Goal: Register for event/course

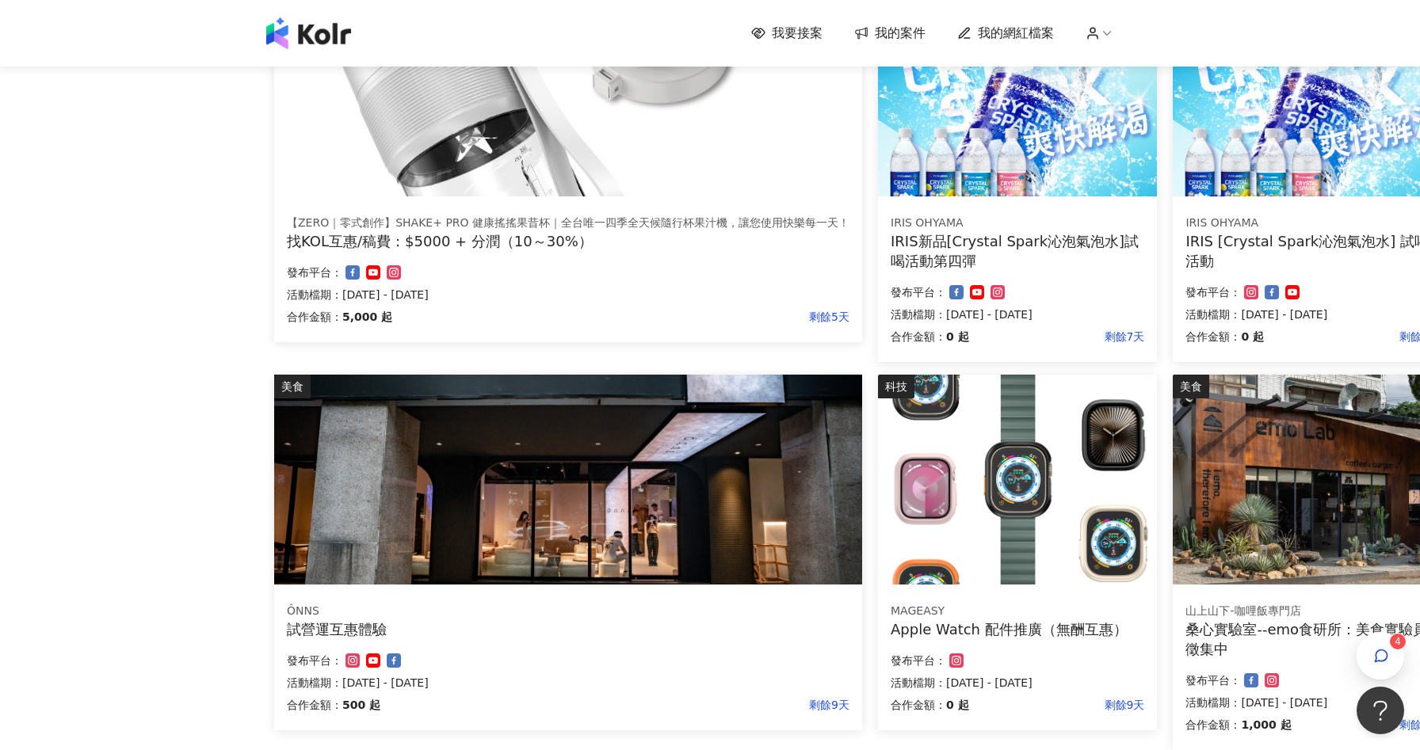
scroll to position [404, 0]
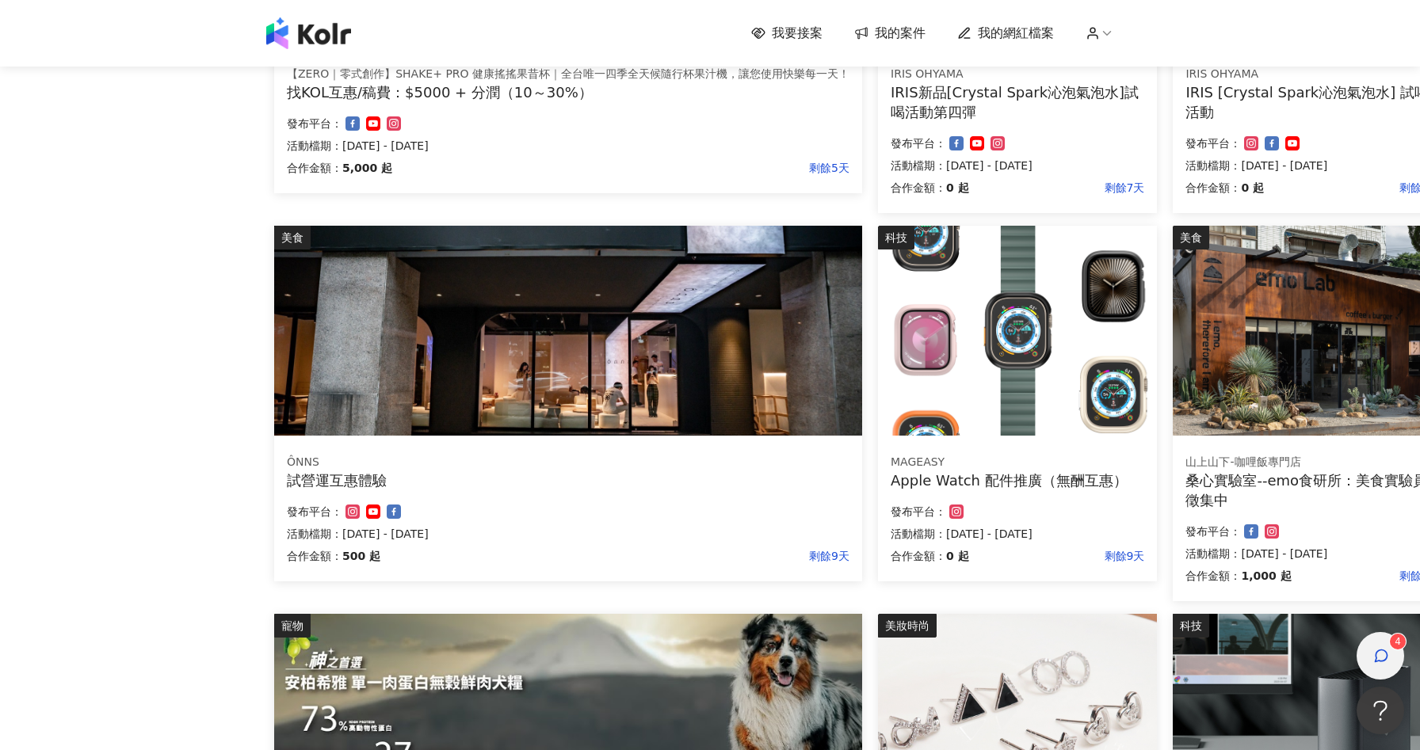
click at [1375, 651] on icon "button" at bounding box center [1381, 656] width 16 height 16
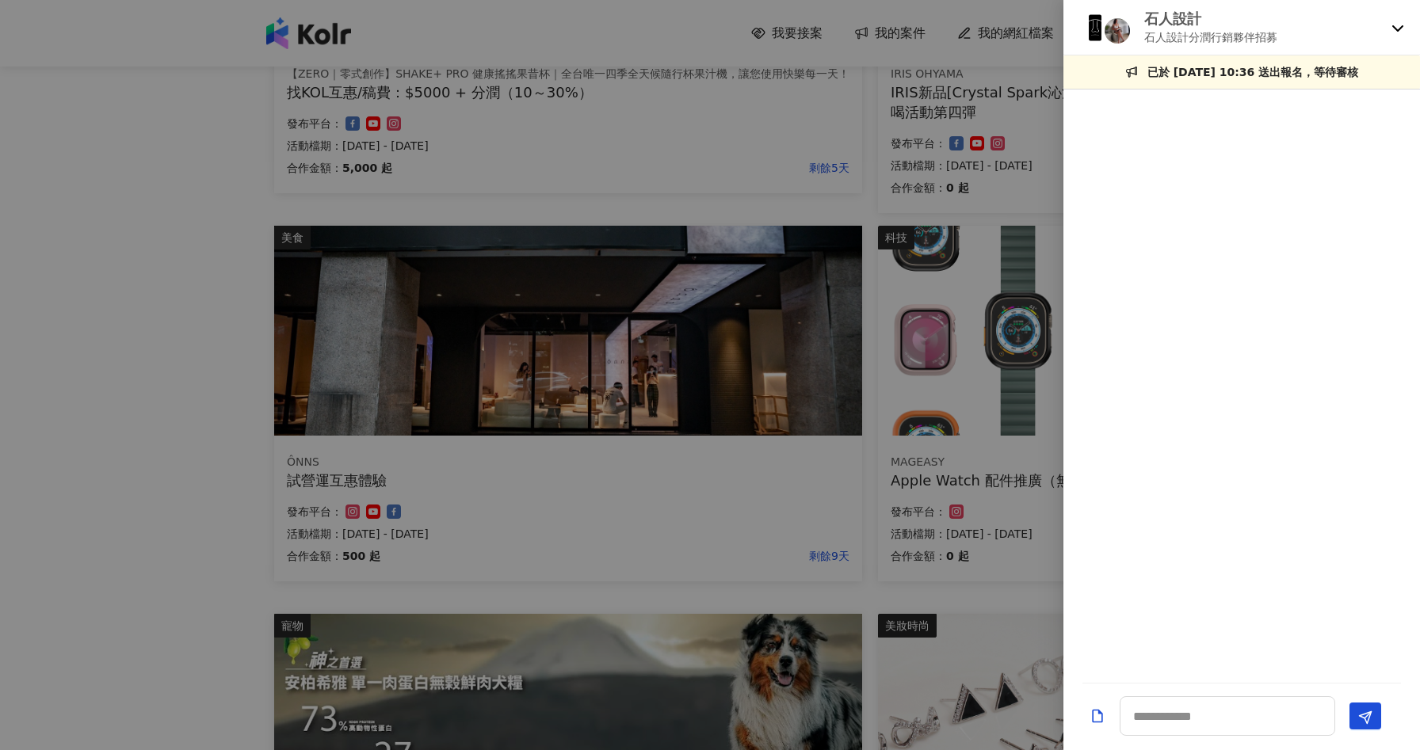
click at [1388, 27] on div "石人設計 石人設計分潤行銷夥伴招募" at bounding box center [1241, 27] width 357 height 55
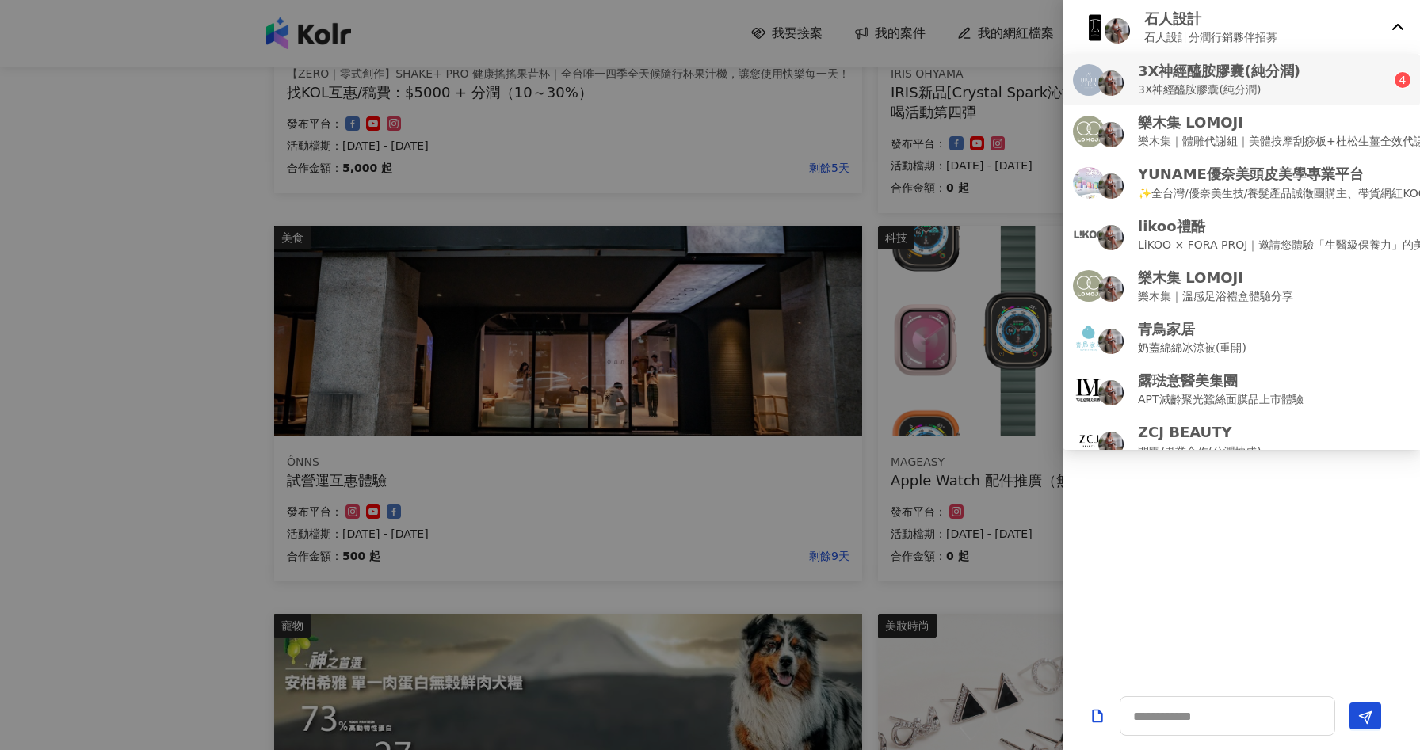
click at [1359, 78] on div "3X神經醯胺膠囊(純分潤) 3X神經醯胺膠囊(純分潤)" at bounding box center [1234, 79] width 322 height 37
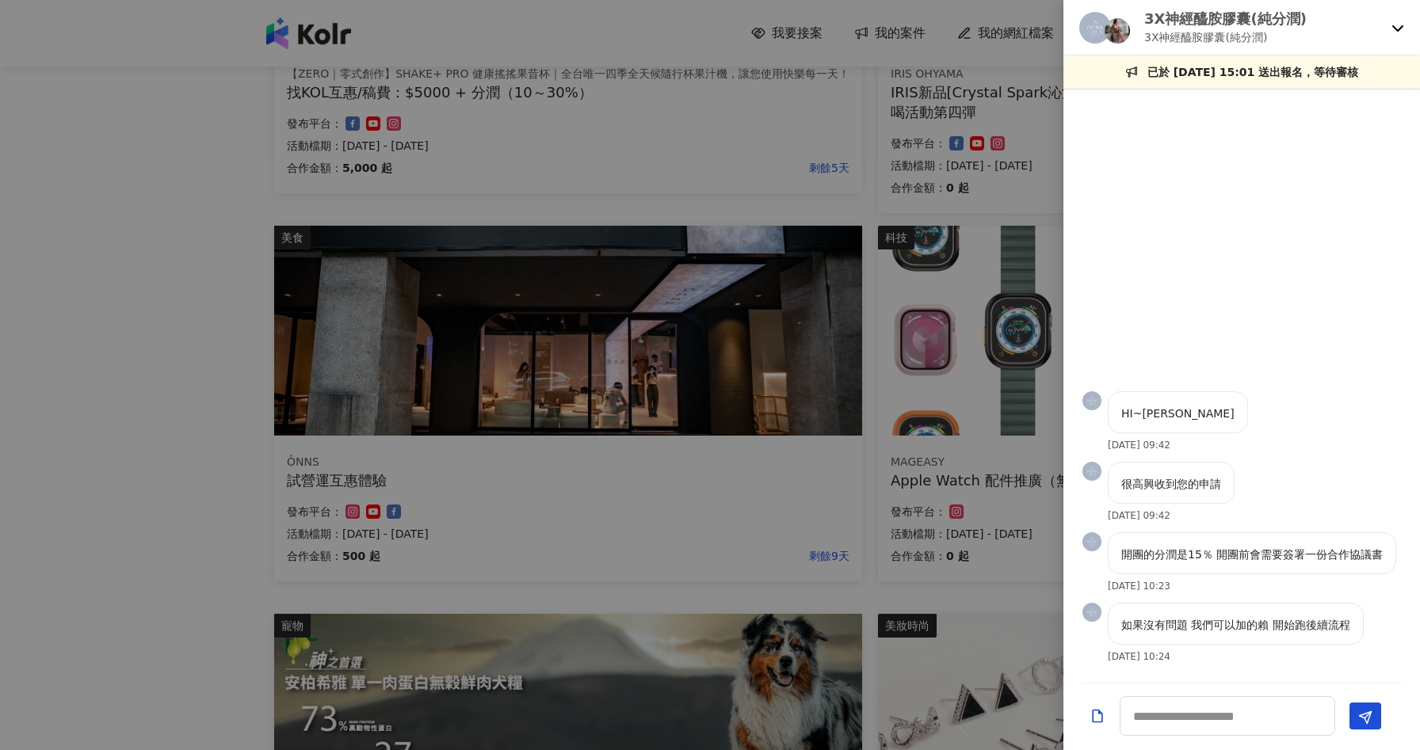
click at [151, 298] on div at bounding box center [710, 375] width 1420 height 750
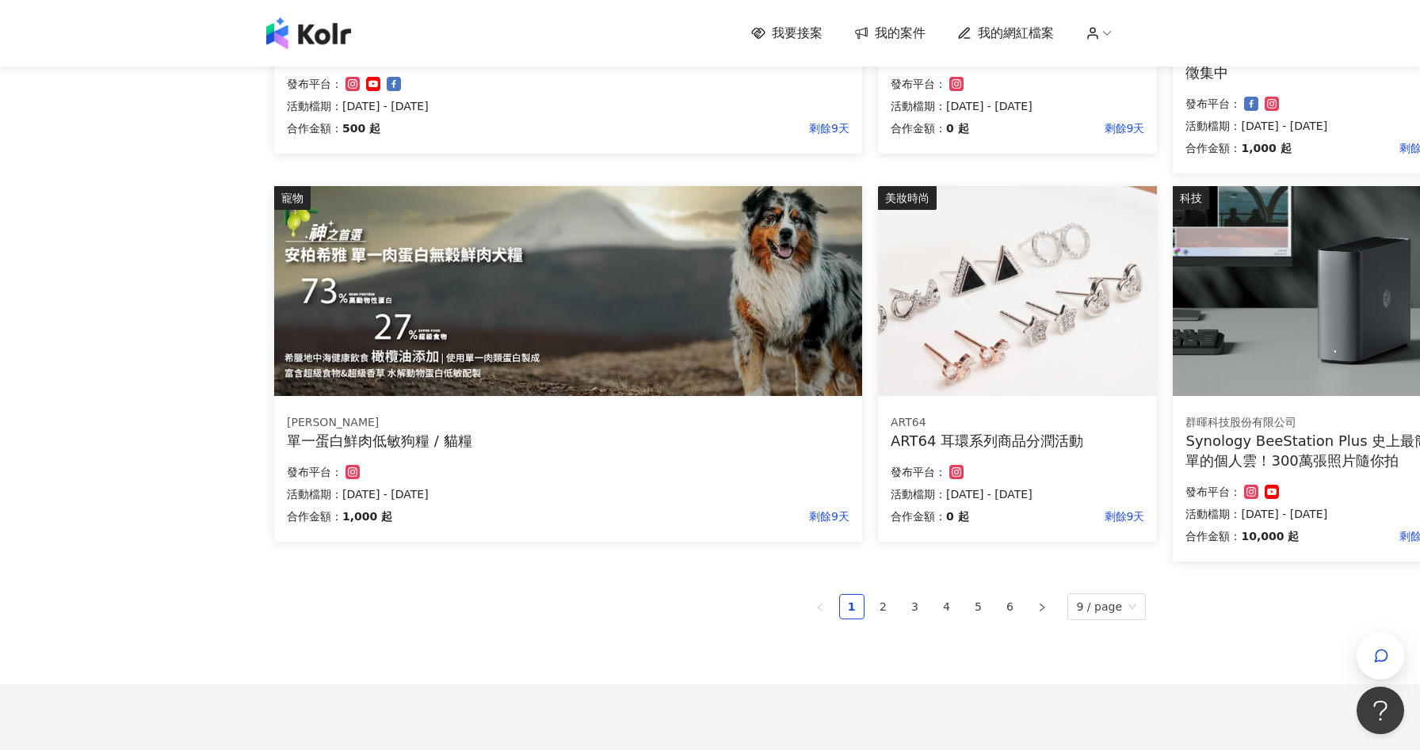
scroll to position [939, 0]
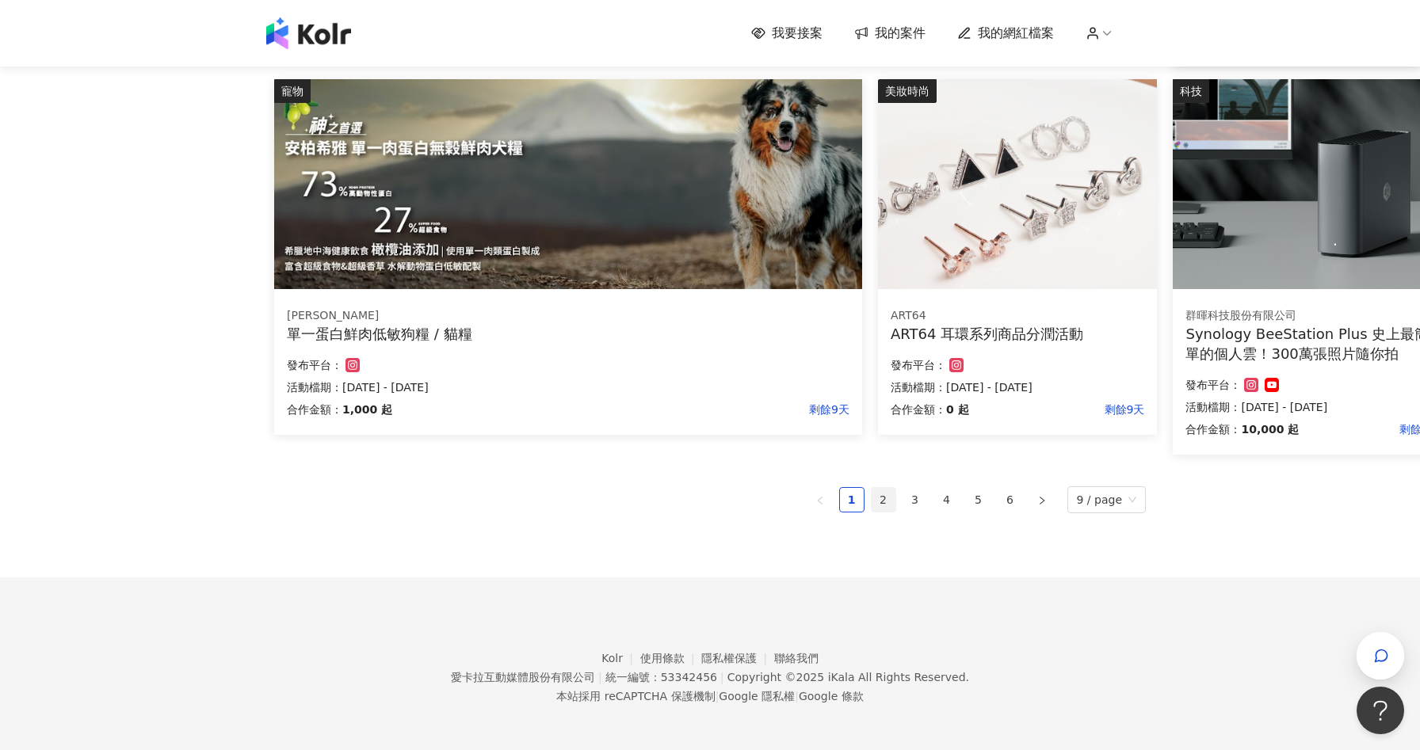
click at [883, 498] on link "2" at bounding box center [884, 500] width 24 height 24
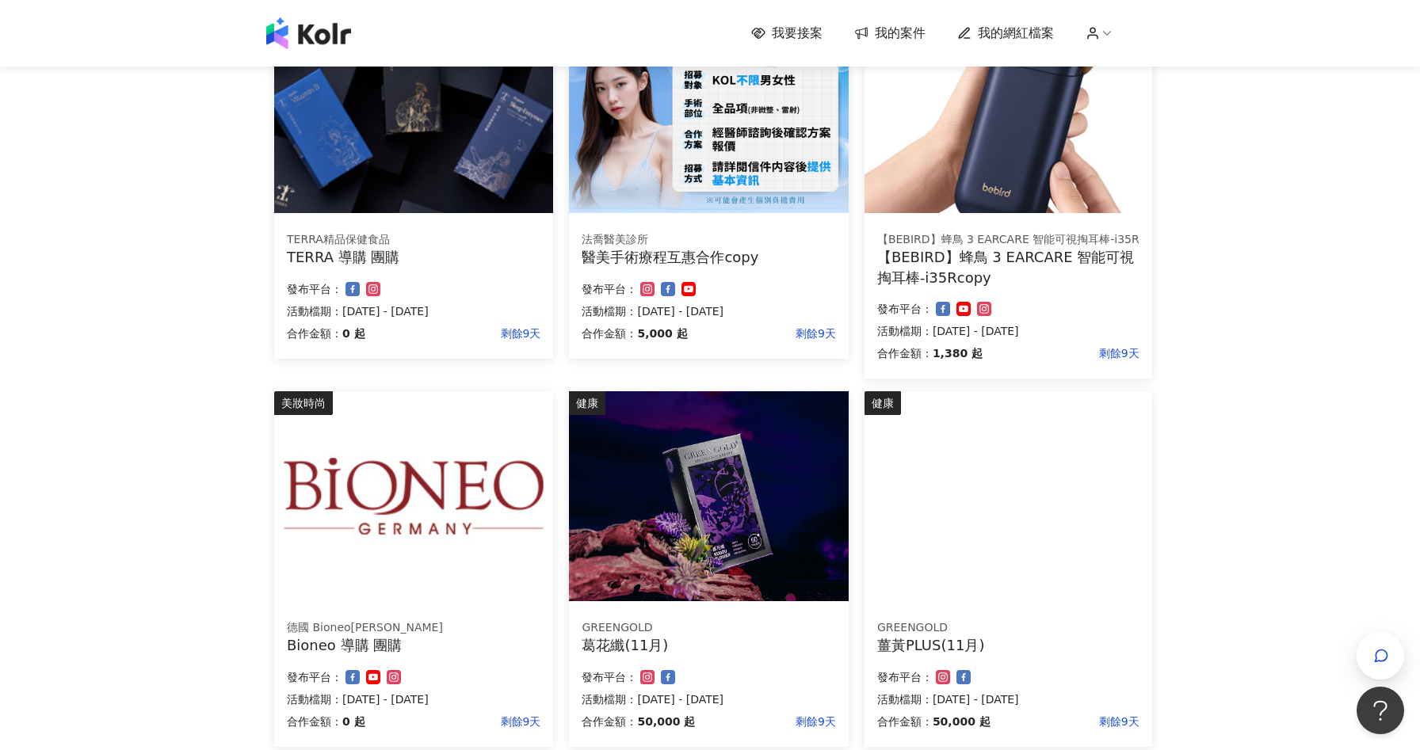
scroll to position [902, 0]
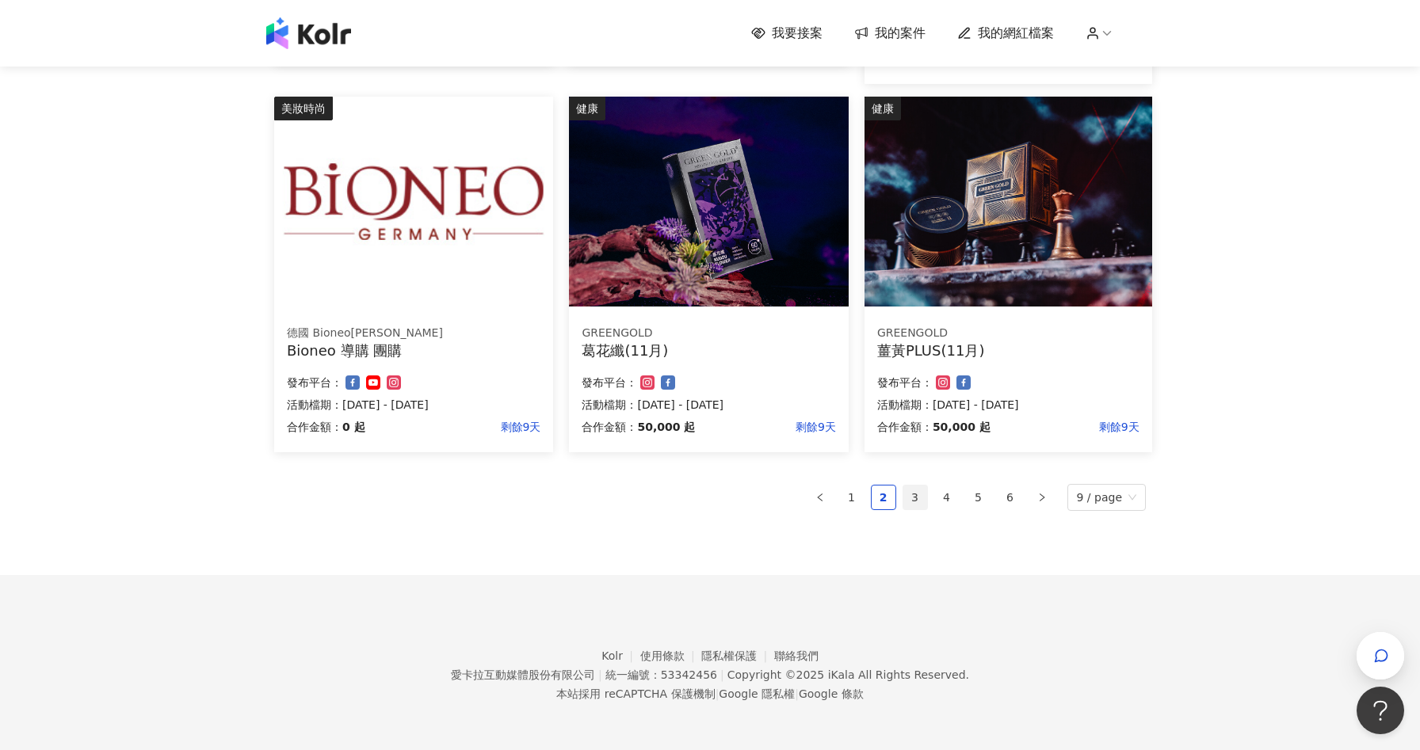
click at [919, 488] on link "3" at bounding box center [915, 498] width 24 height 24
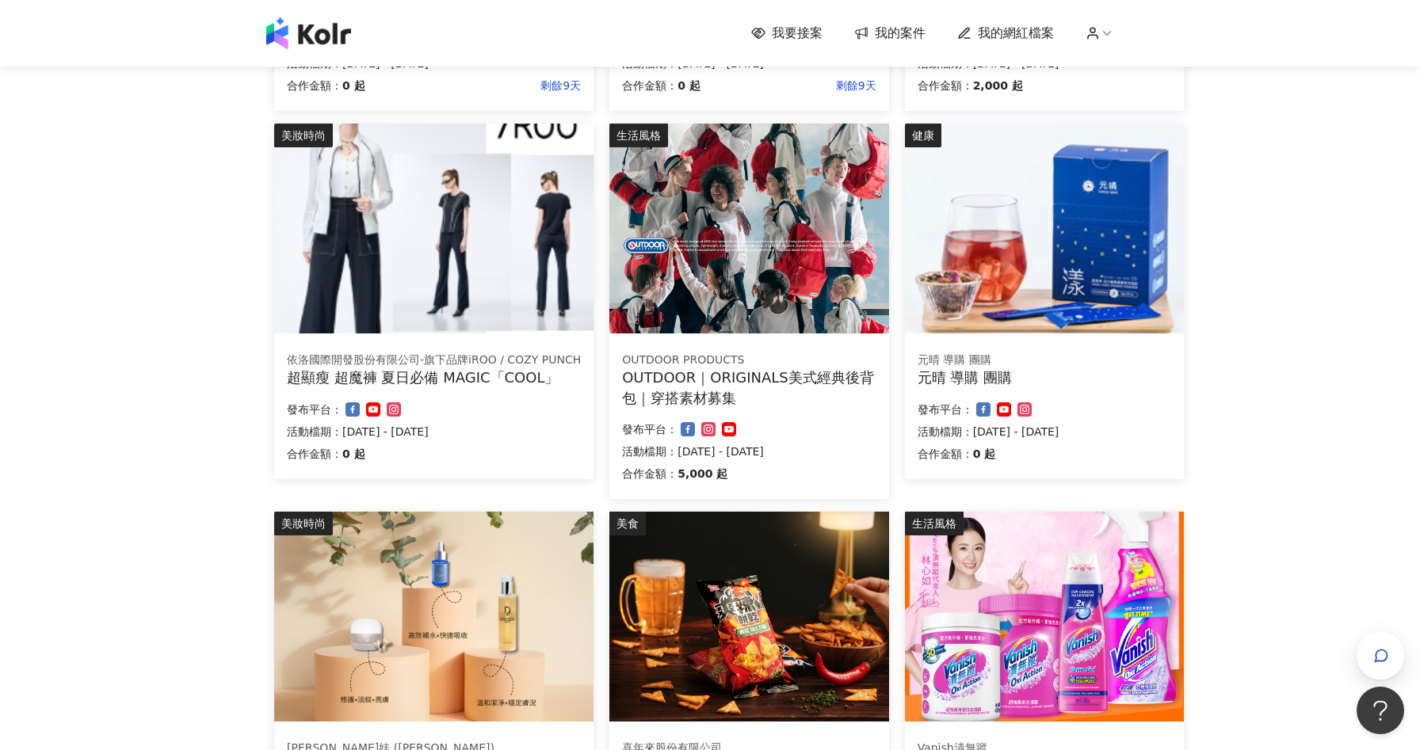
scroll to position [922, 0]
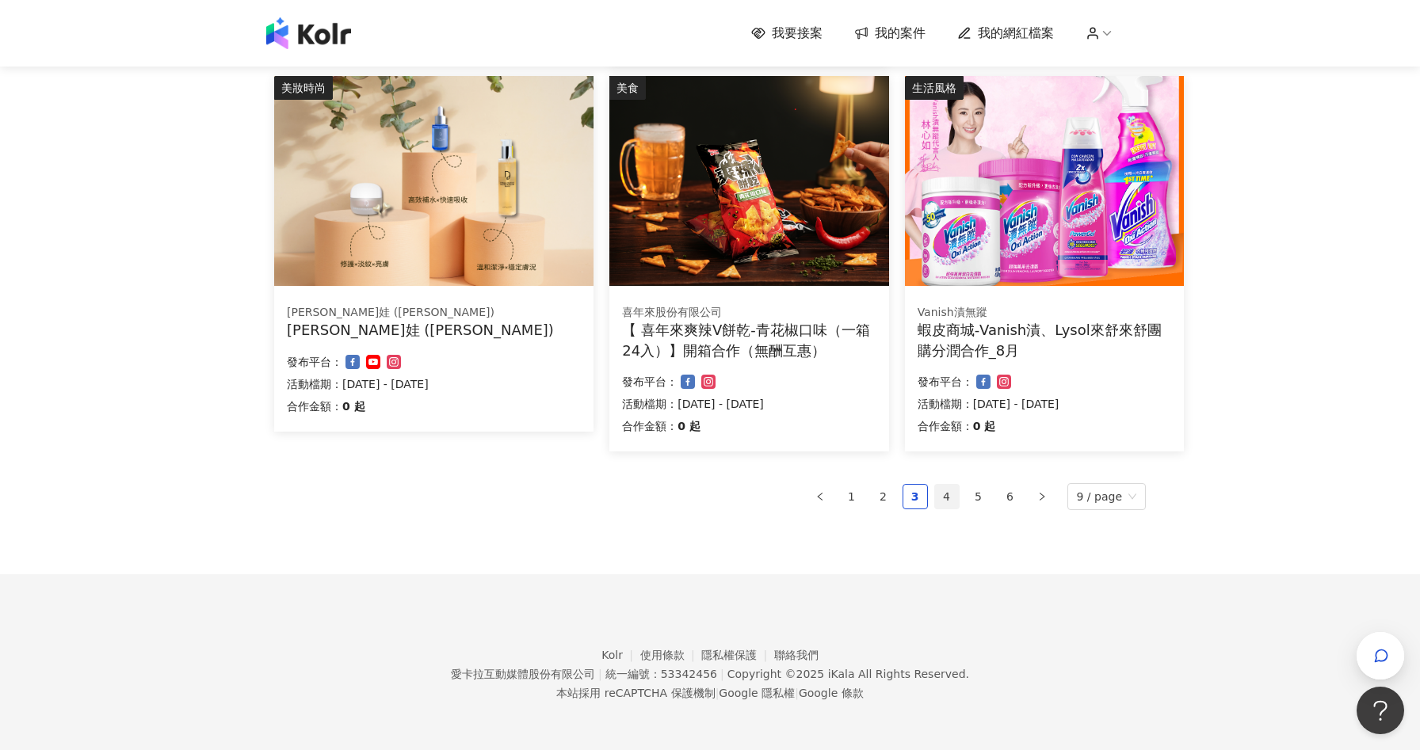
click at [951, 502] on link "4" at bounding box center [947, 497] width 24 height 24
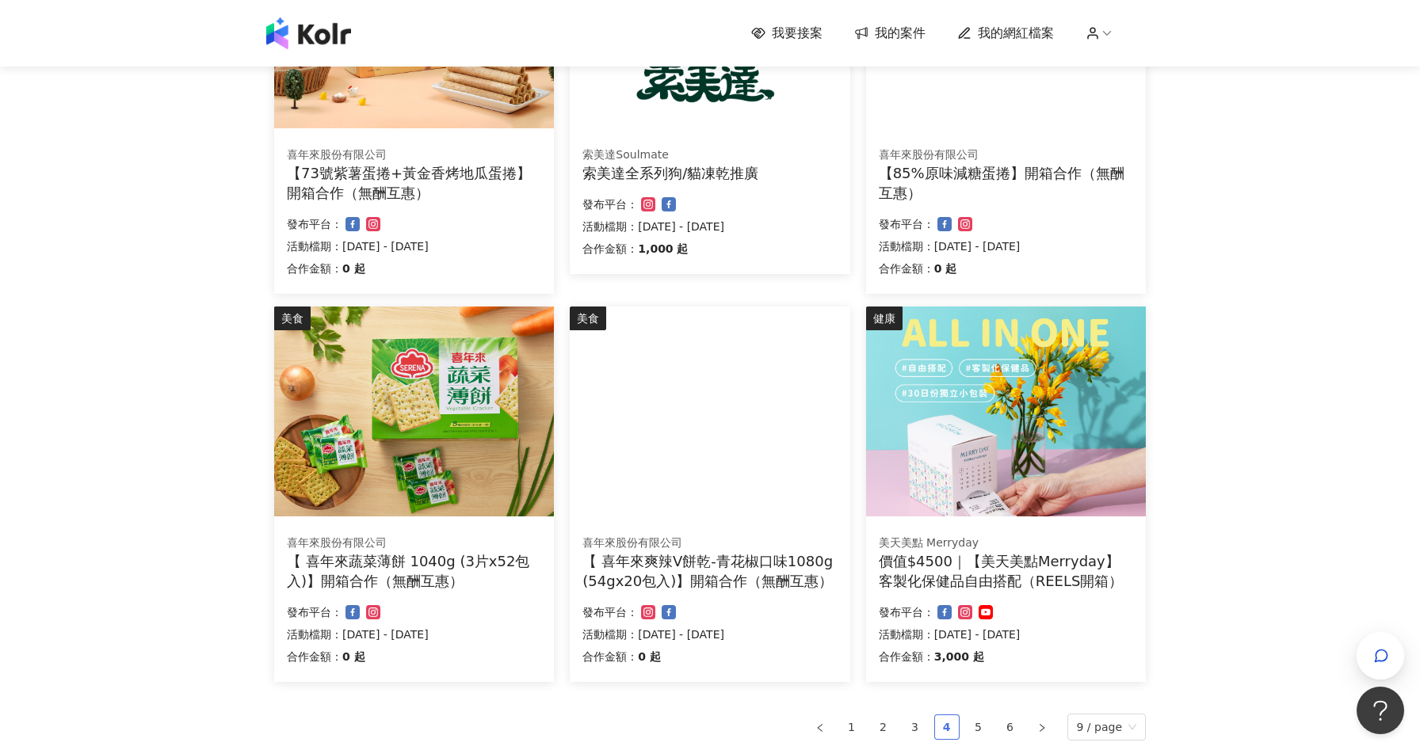
scroll to position [806, 0]
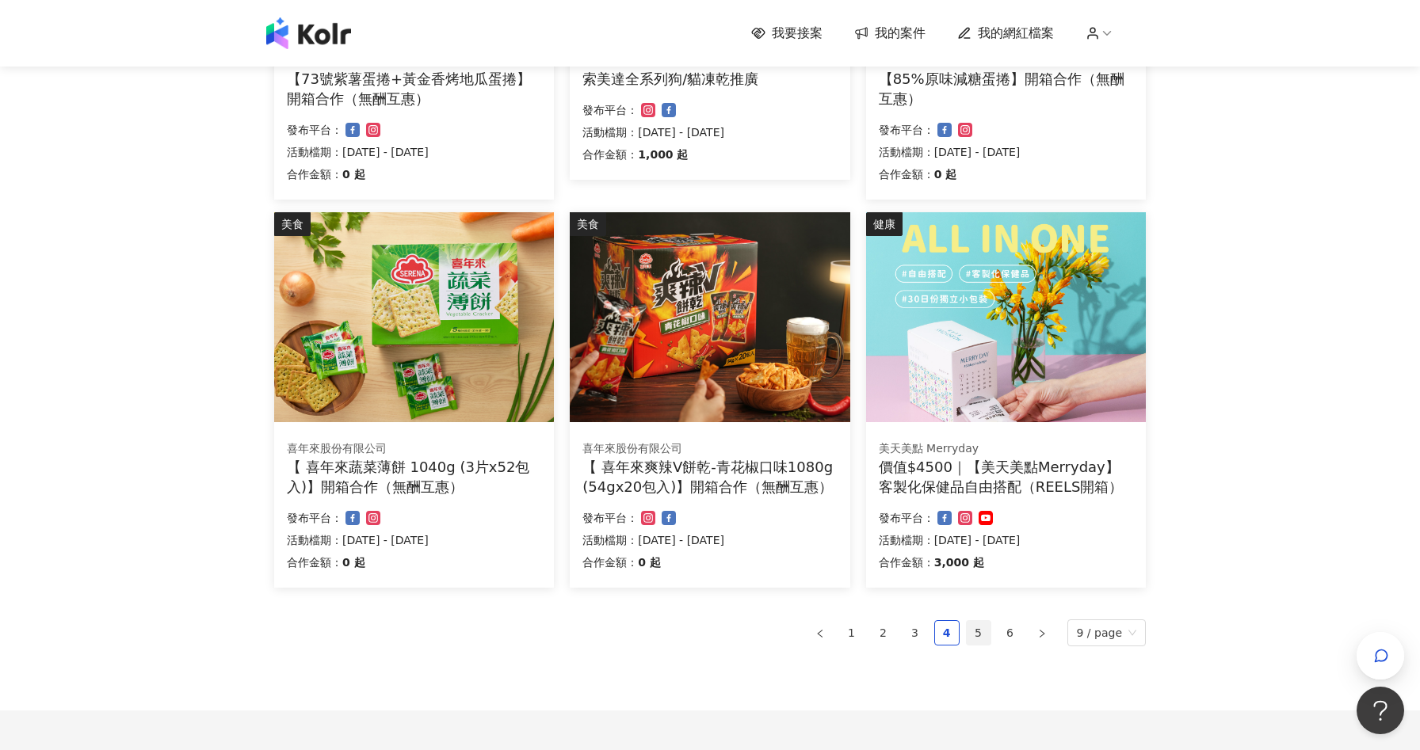
click at [976, 643] on link "5" at bounding box center [979, 633] width 24 height 24
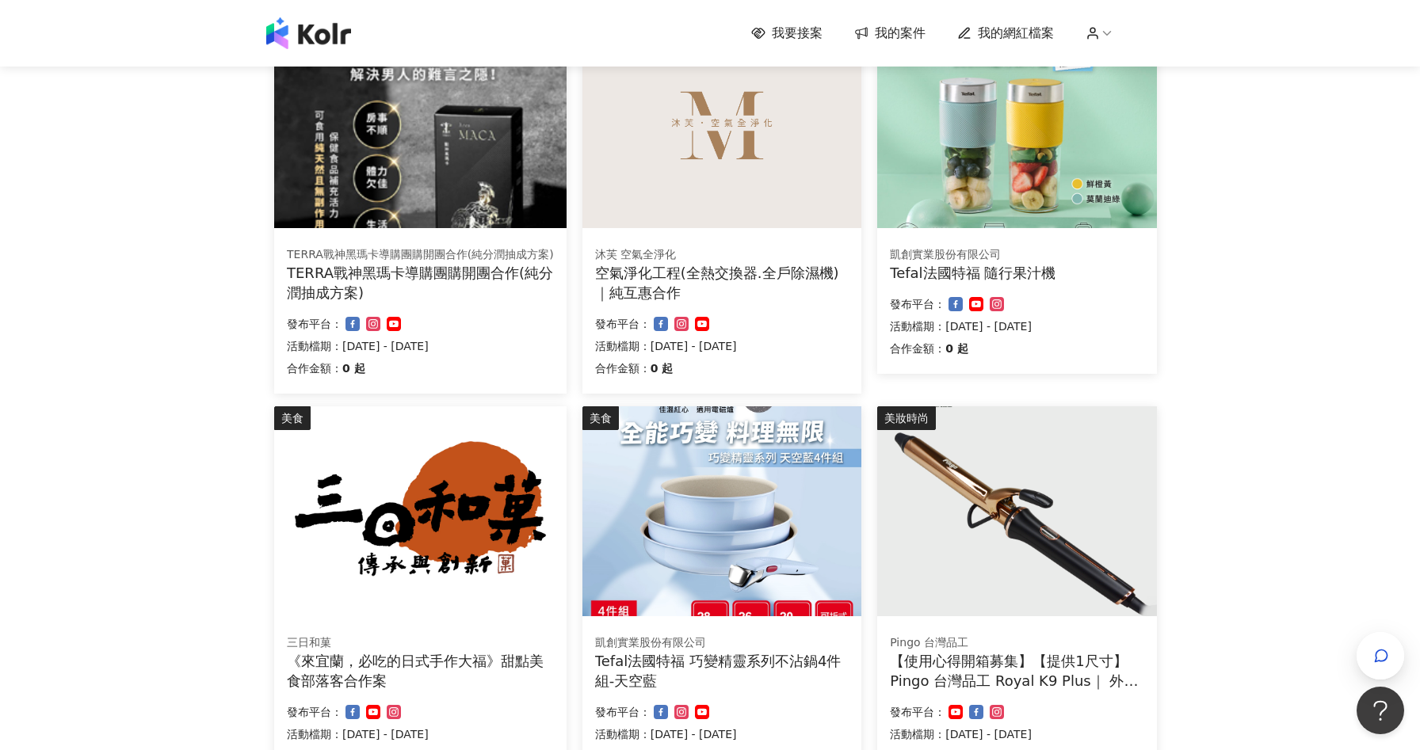
scroll to position [539, 0]
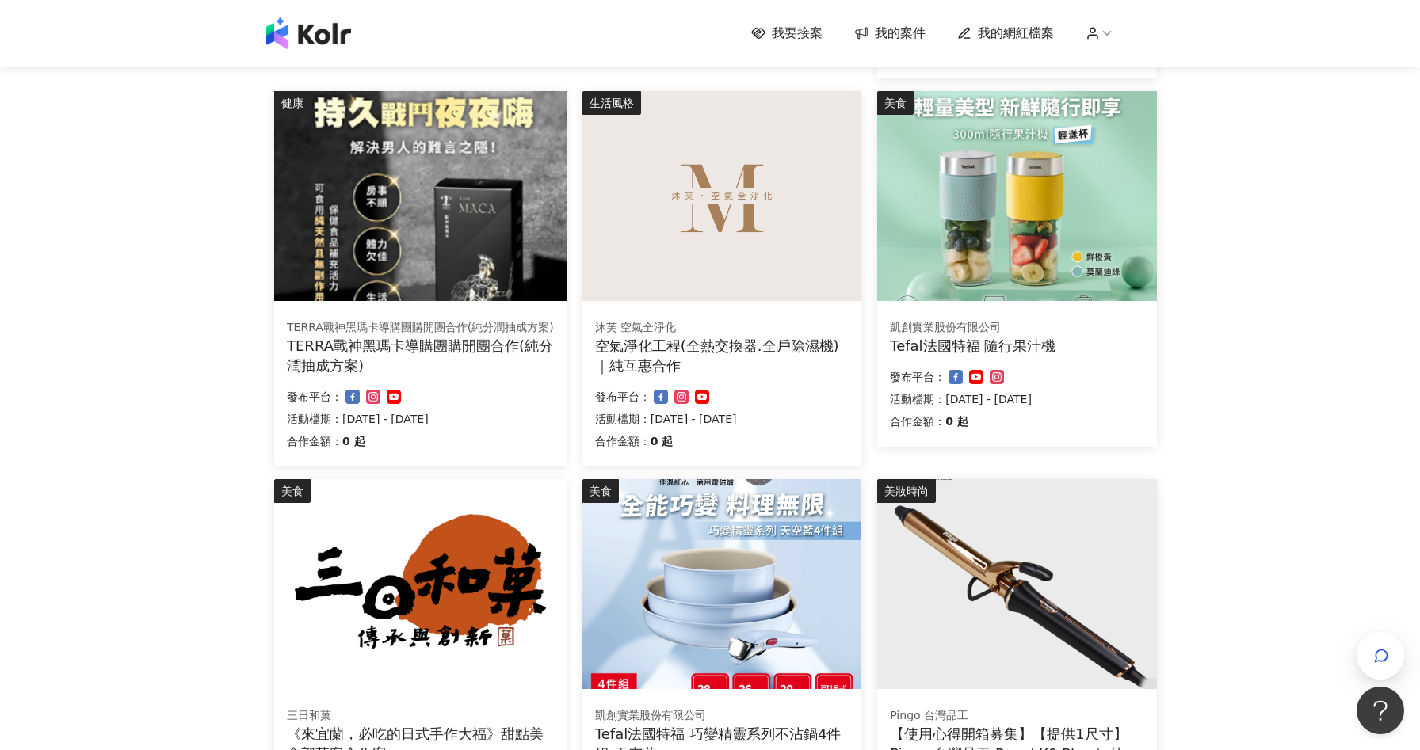
click at [1071, 353] on div "Tefal法國特福 隨行果汁機" at bounding box center [1017, 346] width 254 height 20
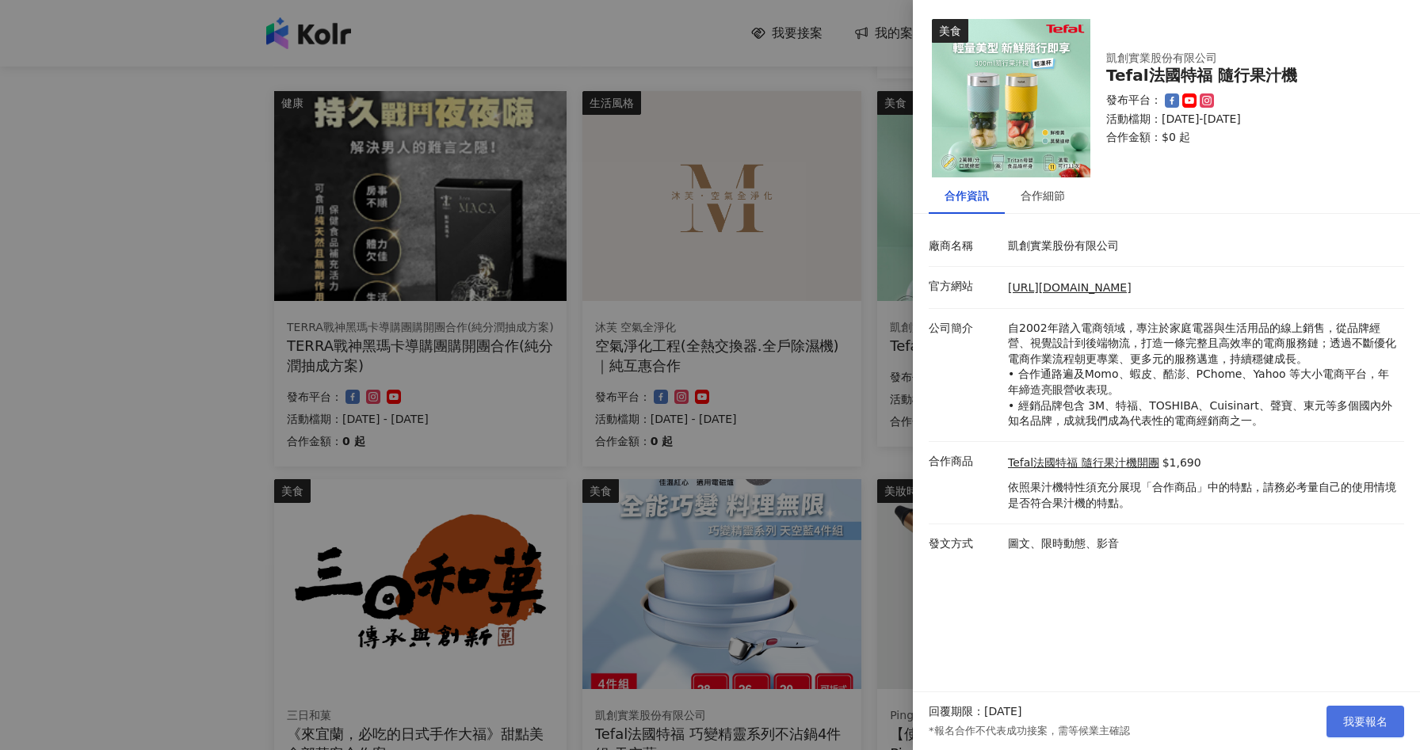
click at [1377, 722] on span "我要報名" at bounding box center [1365, 722] width 44 height 13
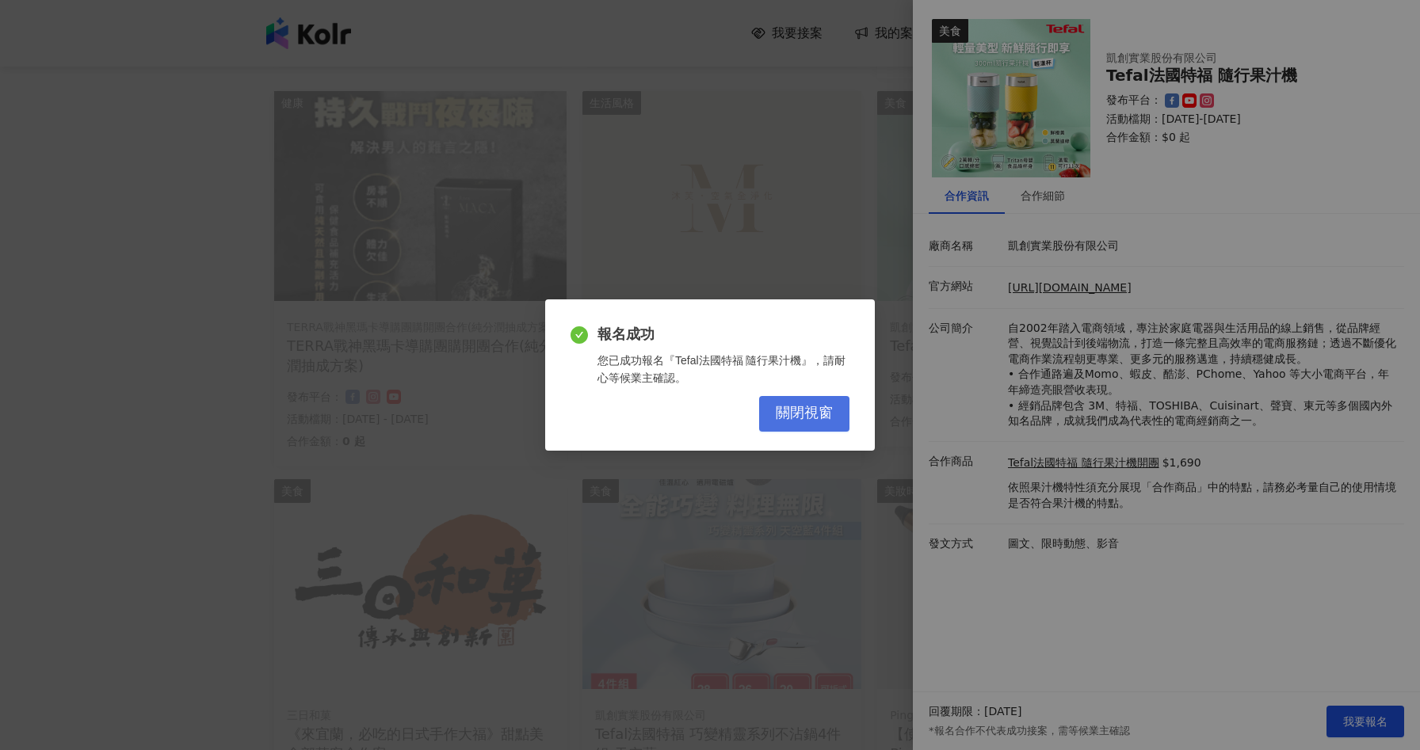
click at [814, 423] on button "關閉視窗" at bounding box center [804, 414] width 90 height 36
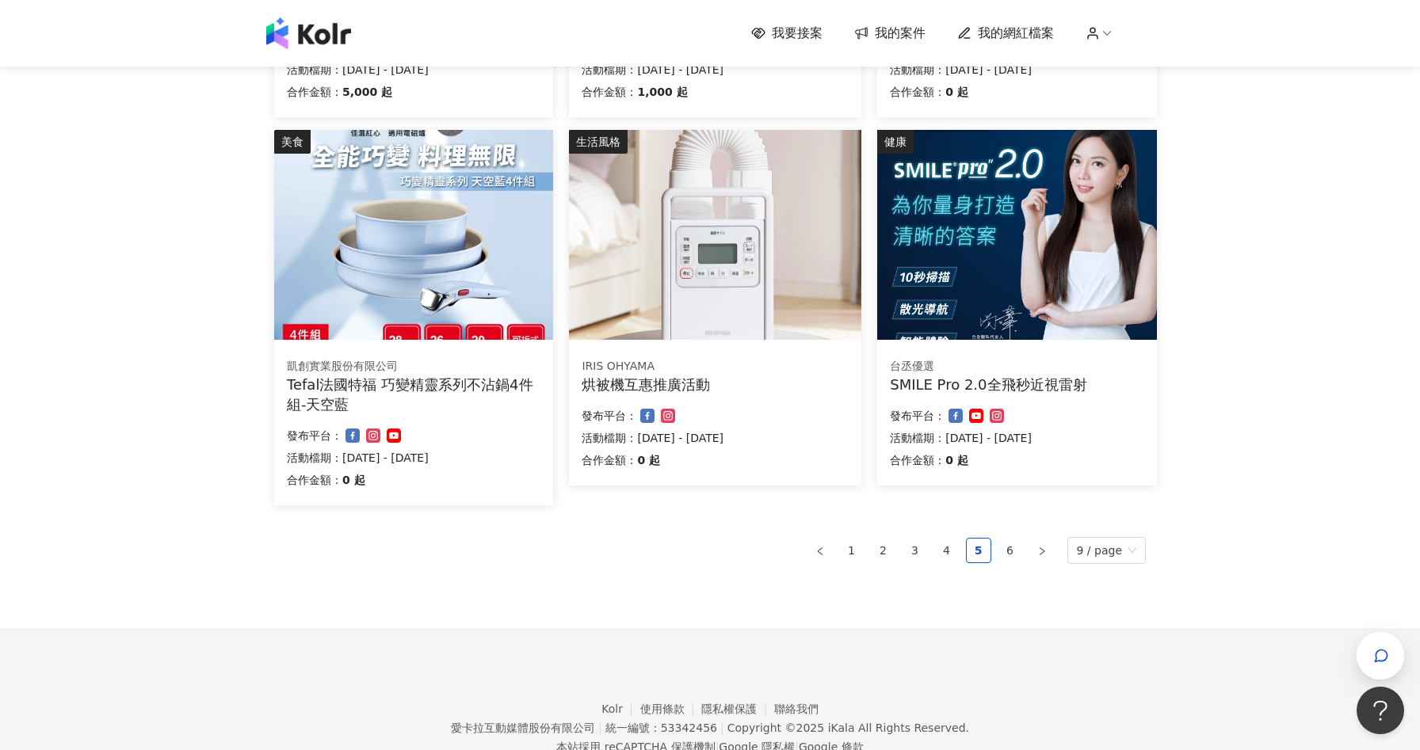
scroll to position [942, 0]
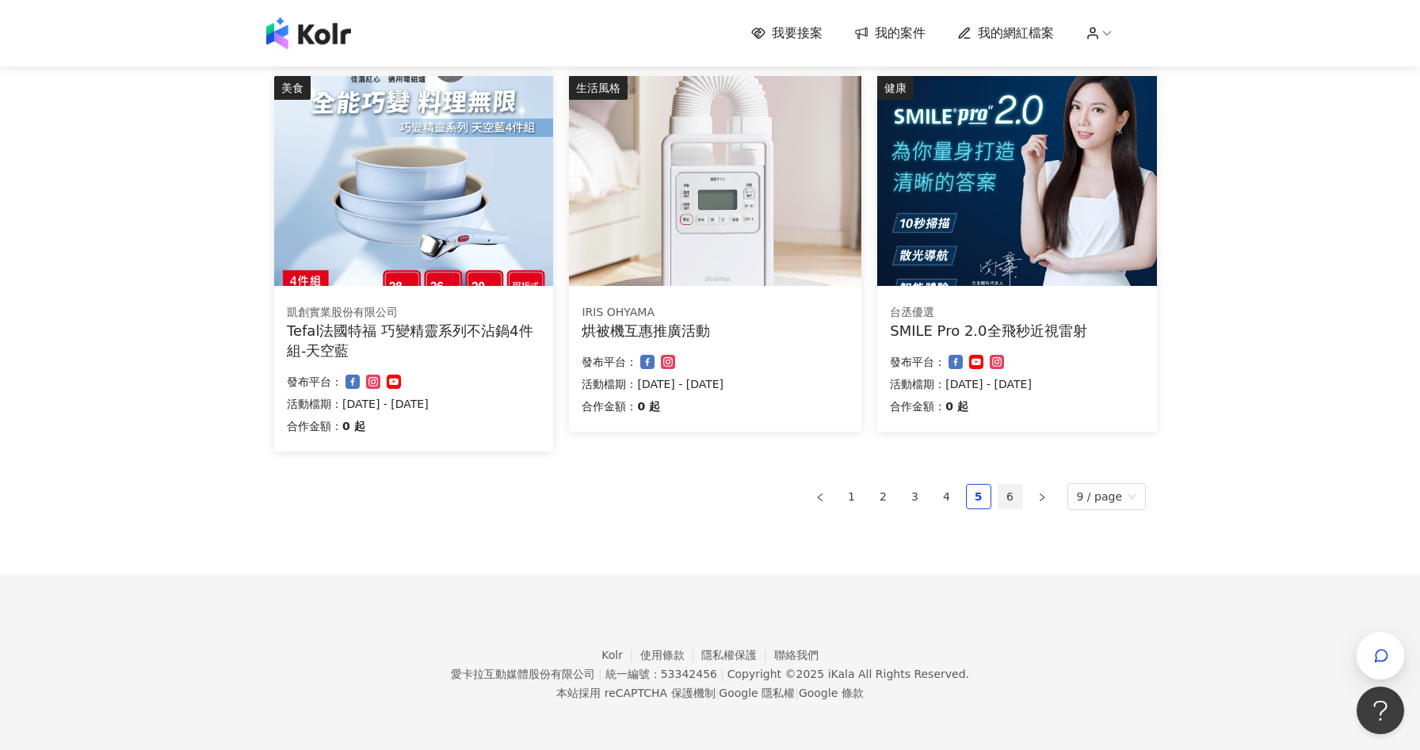
click at [1009, 497] on link "6" at bounding box center [1010, 497] width 24 height 24
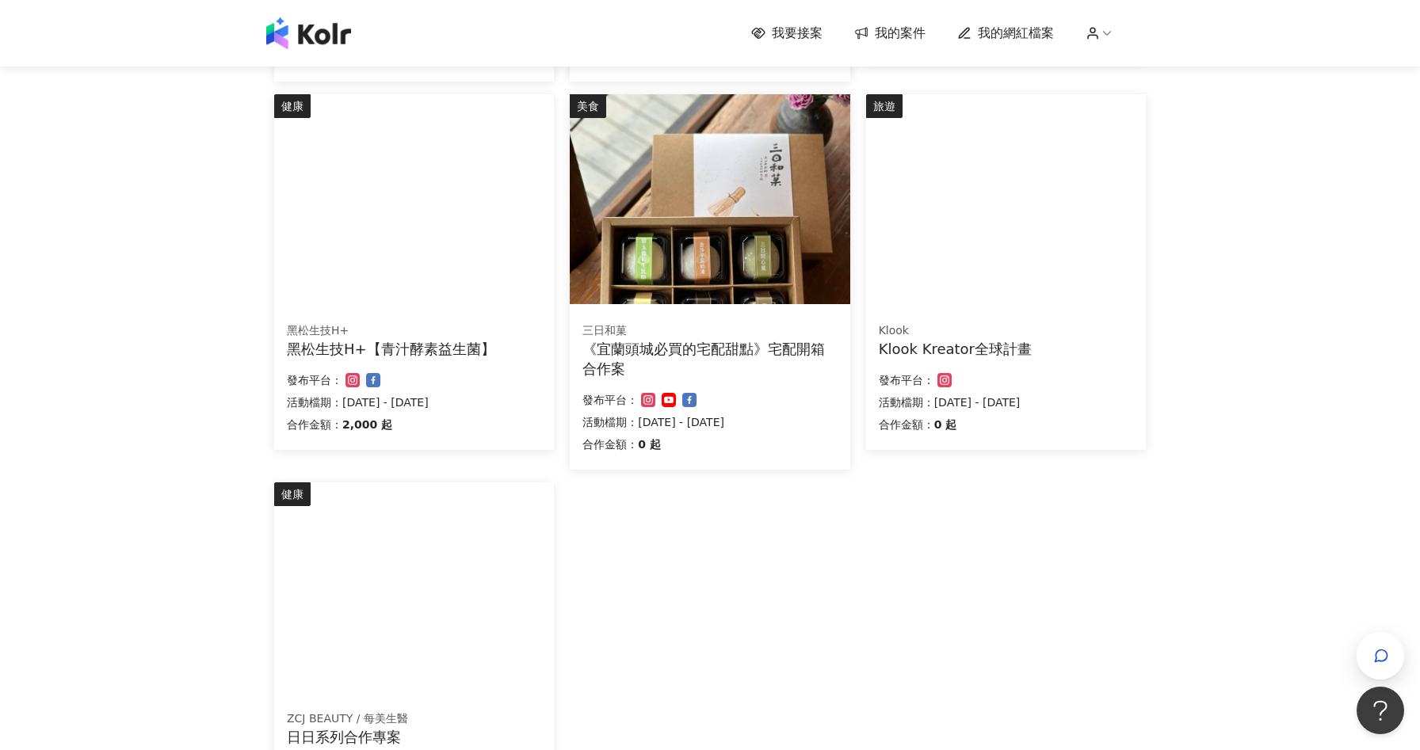
scroll to position [387, 0]
